Goal: Task Accomplishment & Management: Complete application form

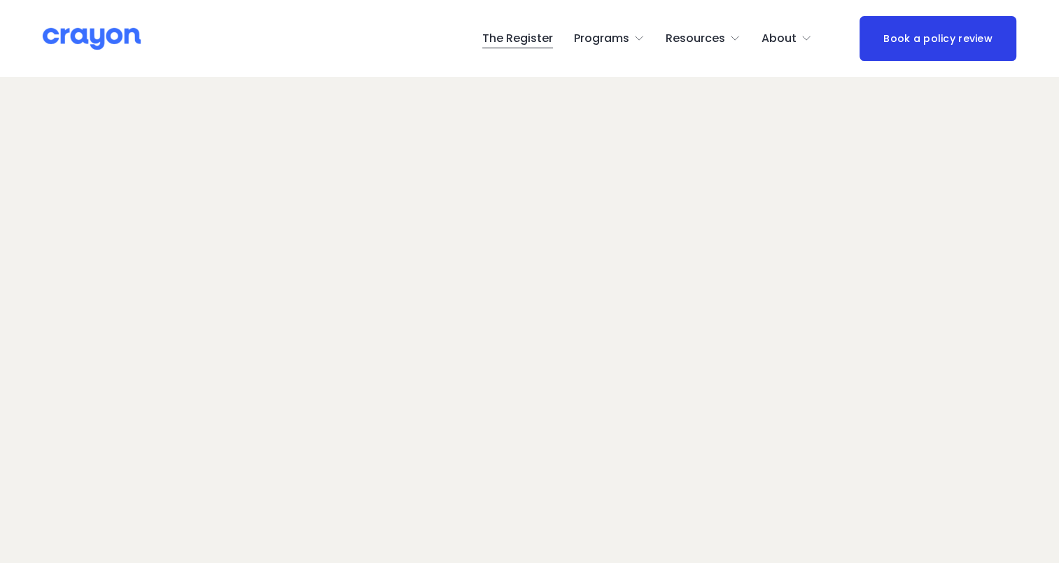
click at [115, 41] on img at bounding box center [92, 39] width 98 height 24
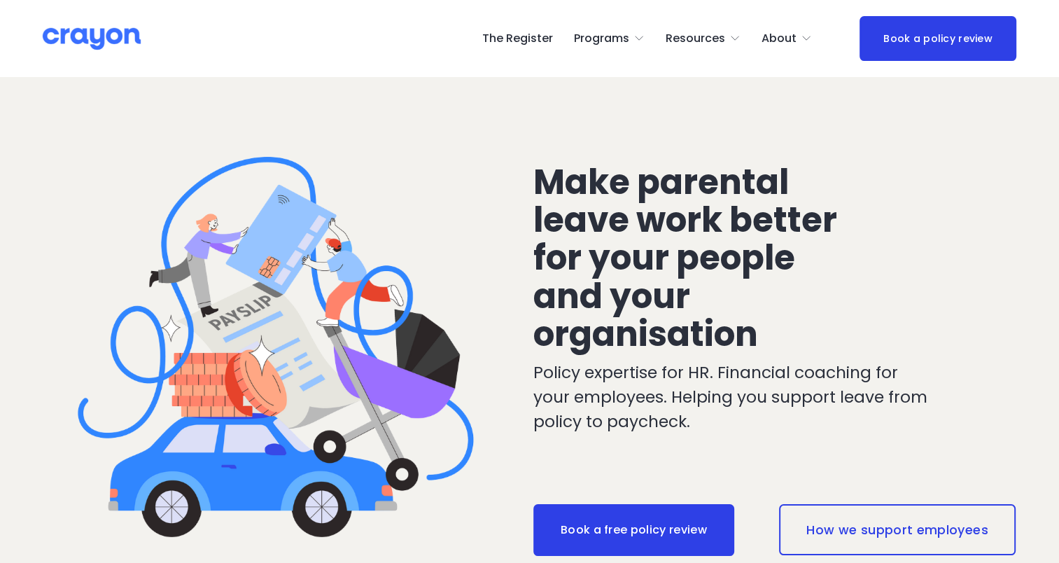
click at [537, 36] on link "The Register" at bounding box center [517, 38] width 71 height 22
